Goal: Use online tool/utility: Utilize a website feature to perform a specific function

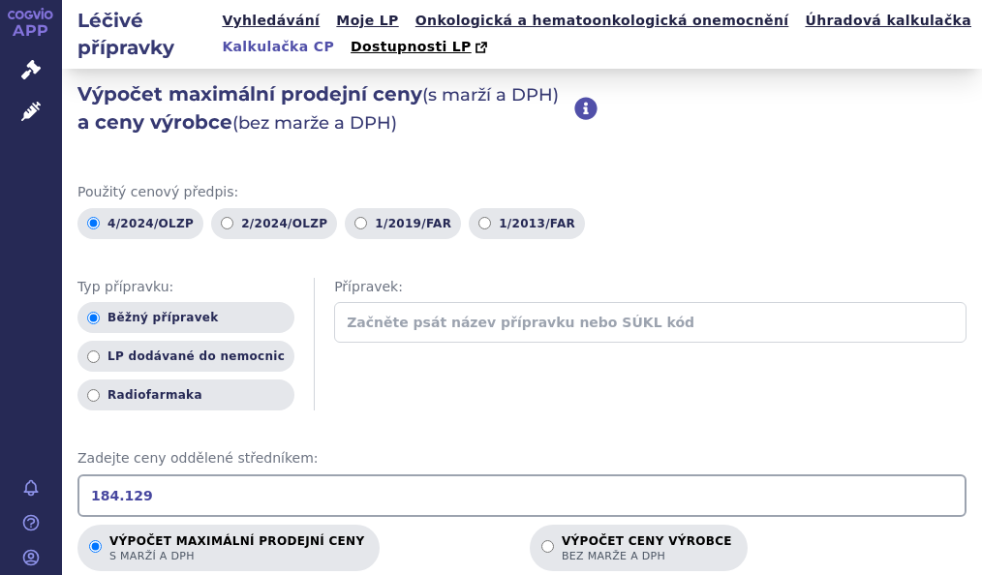
drag, startPoint x: 227, startPoint y: 491, endPoint x: -66, endPoint y: 469, distance: 293.1
click at [0, 469] on html "APP Správní řízení Léčivé přípravky Notifikace [GEOGRAPHIC_DATA] [PERSON_NAME]" at bounding box center [491, 287] width 982 height 575
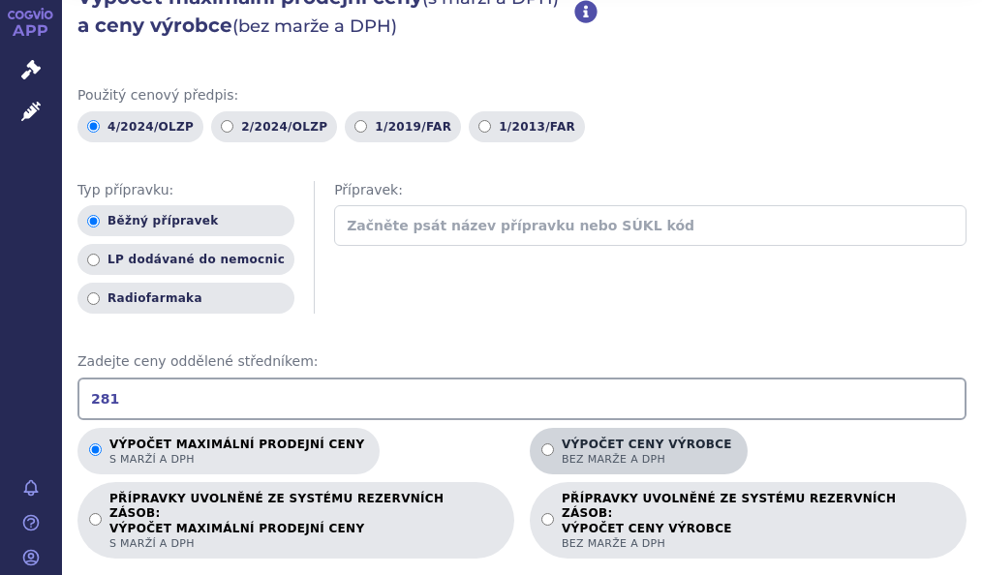
type input "281"
click at [541, 448] on input "Výpočet ceny výrobce bez marže a DPH" at bounding box center [547, 449] width 13 height 13
radio input "true"
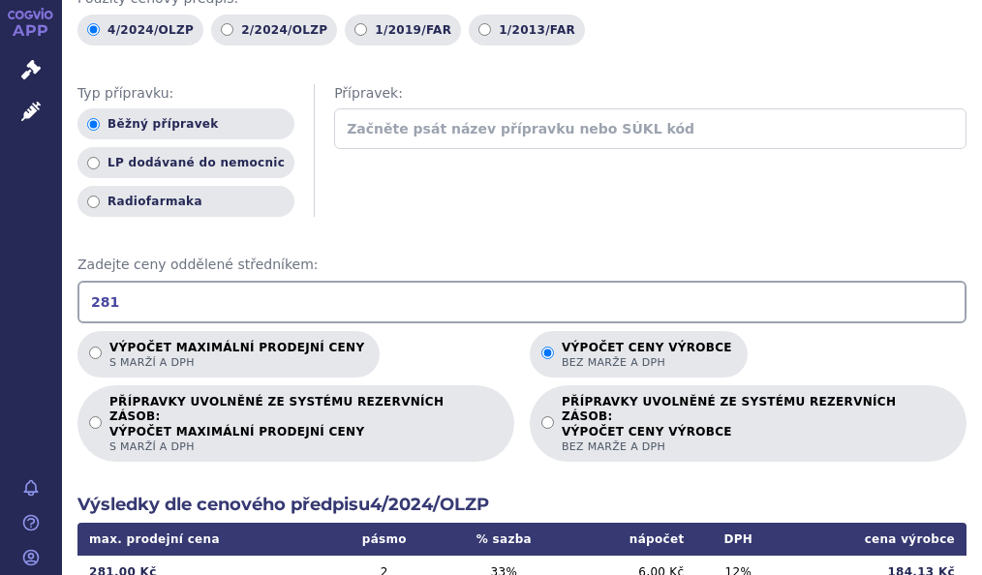
drag, startPoint x: 140, startPoint y: 307, endPoint x: 8, endPoint y: 302, distance: 132.7
click at [8, 302] on div "APP Správní řízení Léčivé přípravky Notifikace [GEOGRAPHIC_DATA] [PERSON_NAME] …" at bounding box center [491, 287] width 982 height 575
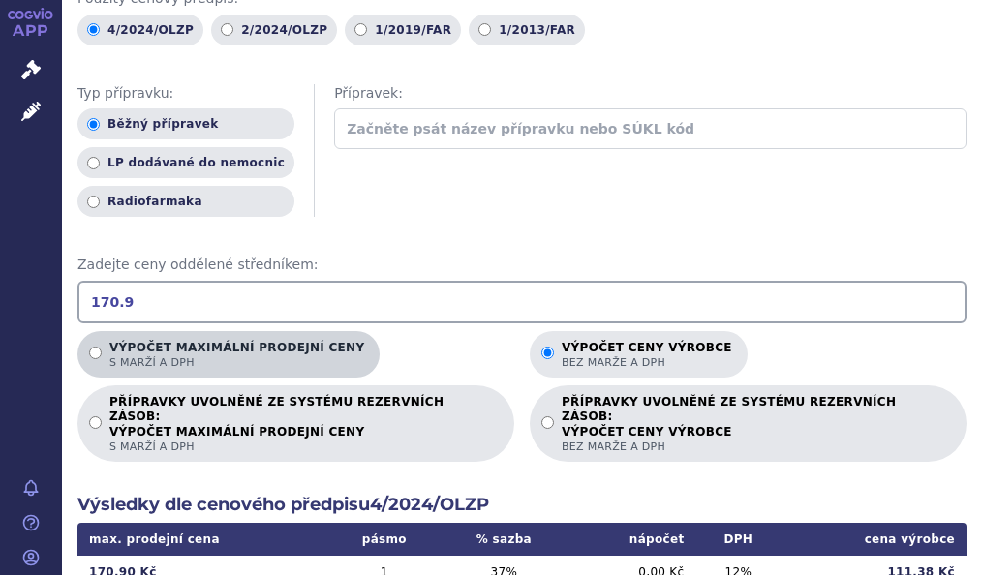
type input "170.9"
click at [96, 348] on input "Výpočet maximální prodejní ceny s marží a DPH" at bounding box center [95, 353] width 13 height 13
radio input "true"
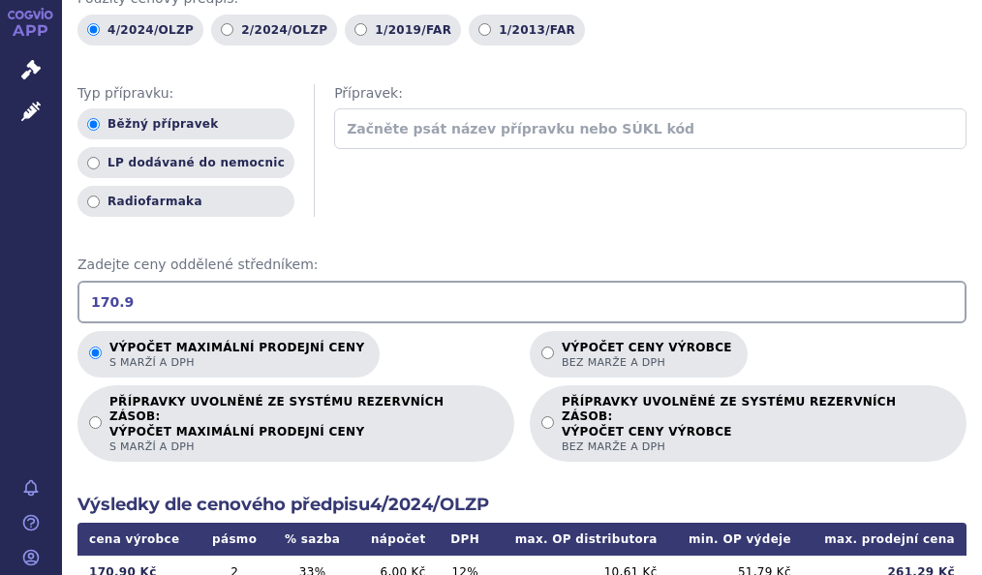
drag, startPoint x: 155, startPoint y: 313, endPoint x: -8, endPoint y: 318, distance: 162.7
click at [0, 318] on html "APP Správní řízení Léčivé přípravky Notifikace [GEOGRAPHIC_DATA] [PERSON_NAME]" at bounding box center [491, 287] width 982 height 575
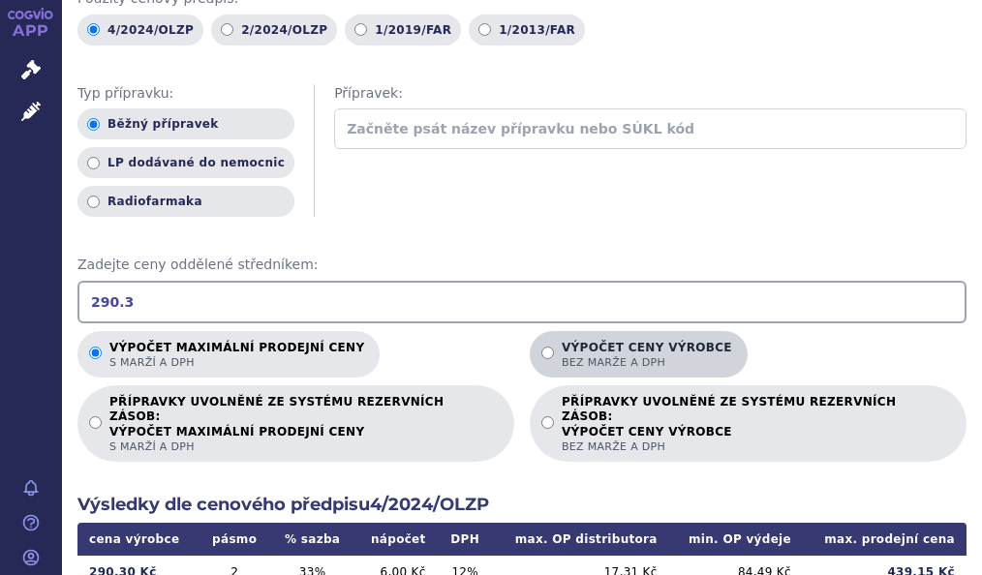
type input "290.3"
click at [541, 350] on input "Výpočet ceny výrobce bez marže a DPH" at bounding box center [547, 353] width 13 height 13
radio input "true"
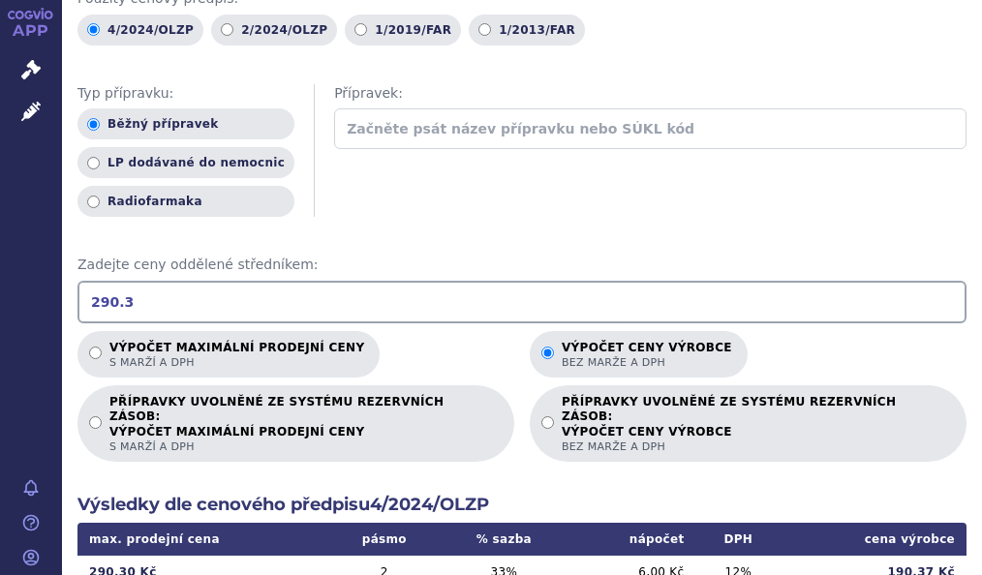
drag, startPoint x: 130, startPoint y: 297, endPoint x: -48, endPoint y: 324, distance: 180.2
click at [0, 324] on html "APP Správní řízení Léčivé přípravky Notifikace [GEOGRAPHIC_DATA] [PERSON_NAME]" at bounding box center [491, 287] width 982 height 575
type input "102"
